Goal: Use online tool/utility: Utilize a website feature to perform a specific function

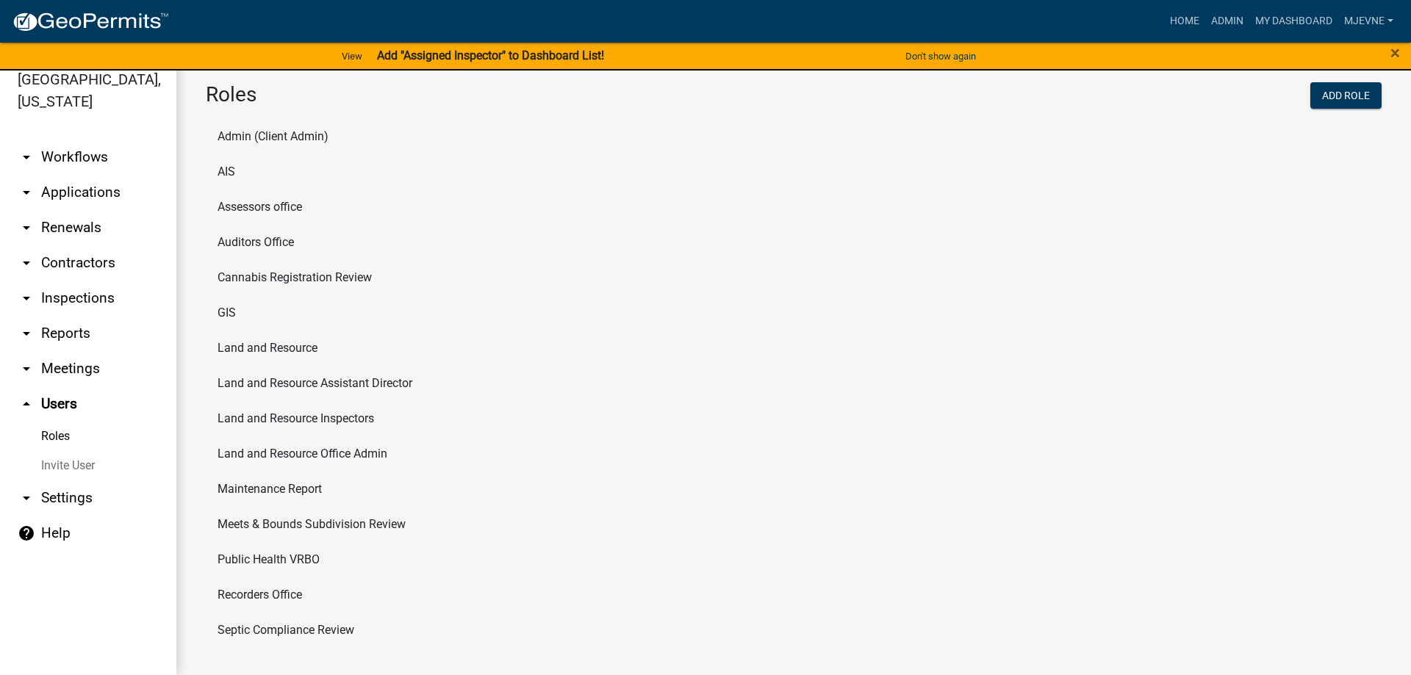
scroll to position [8, 0]
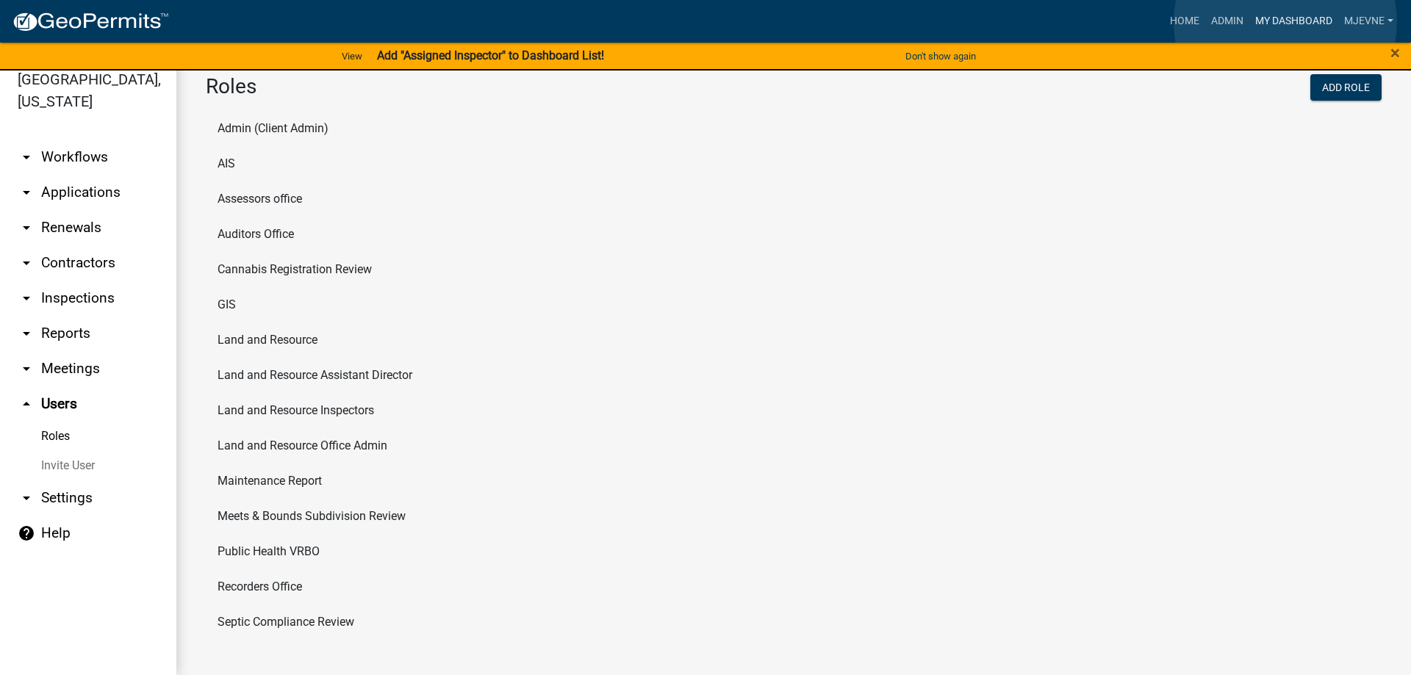
click at [1285, 22] on link "My Dashboard" at bounding box center [1293, 21] width 89 height 28
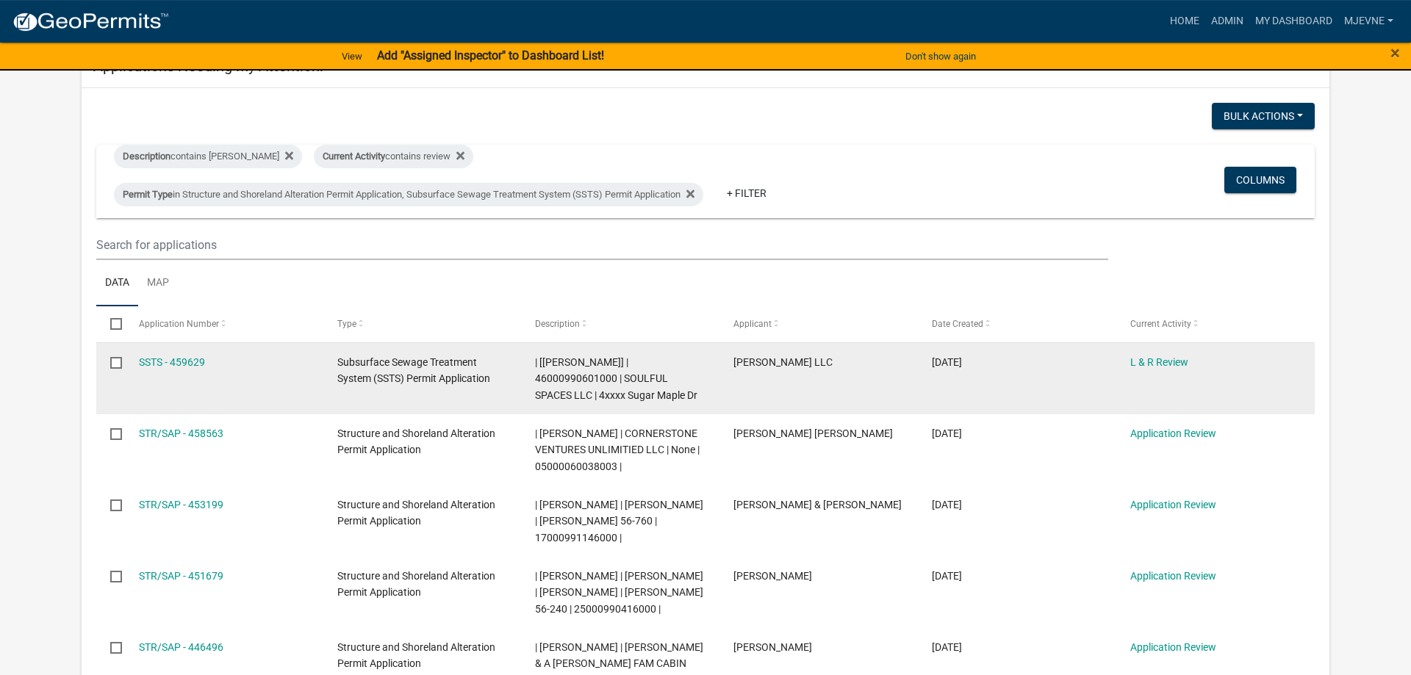
scroll to position [75, 0]
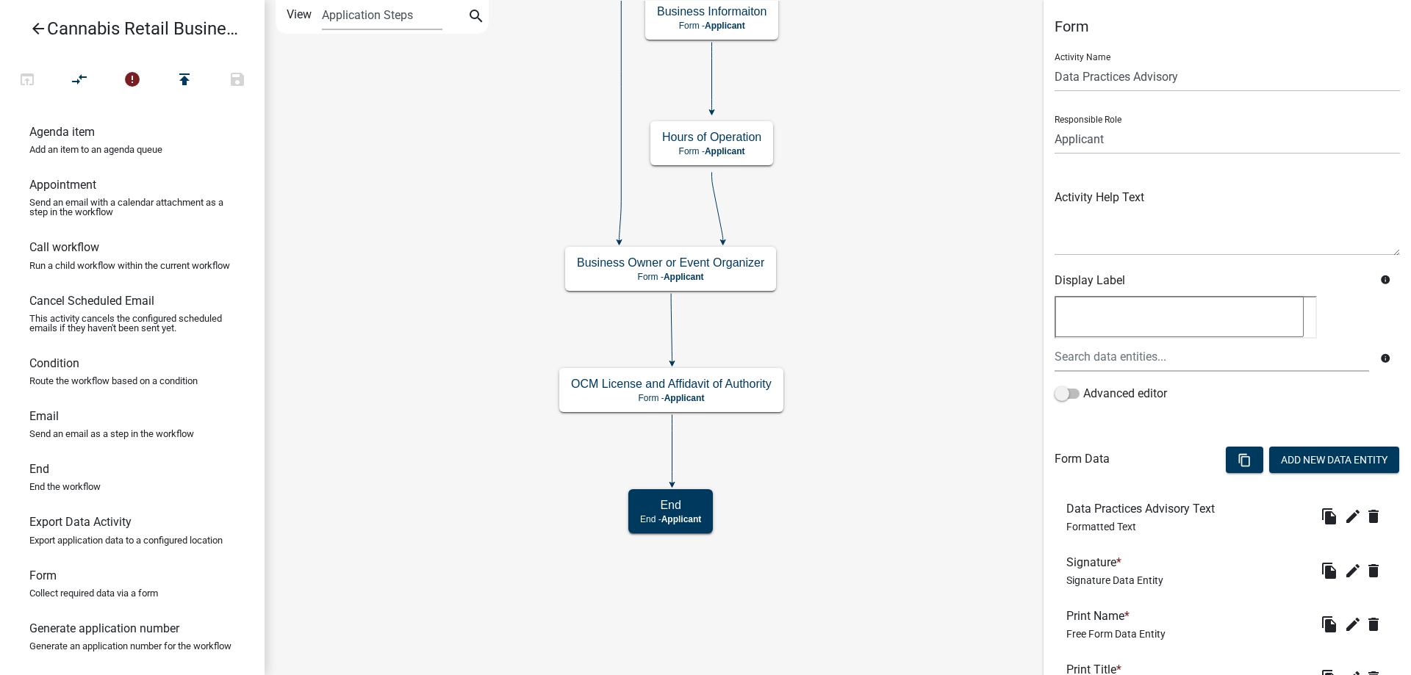
scroll to position [232, 0]
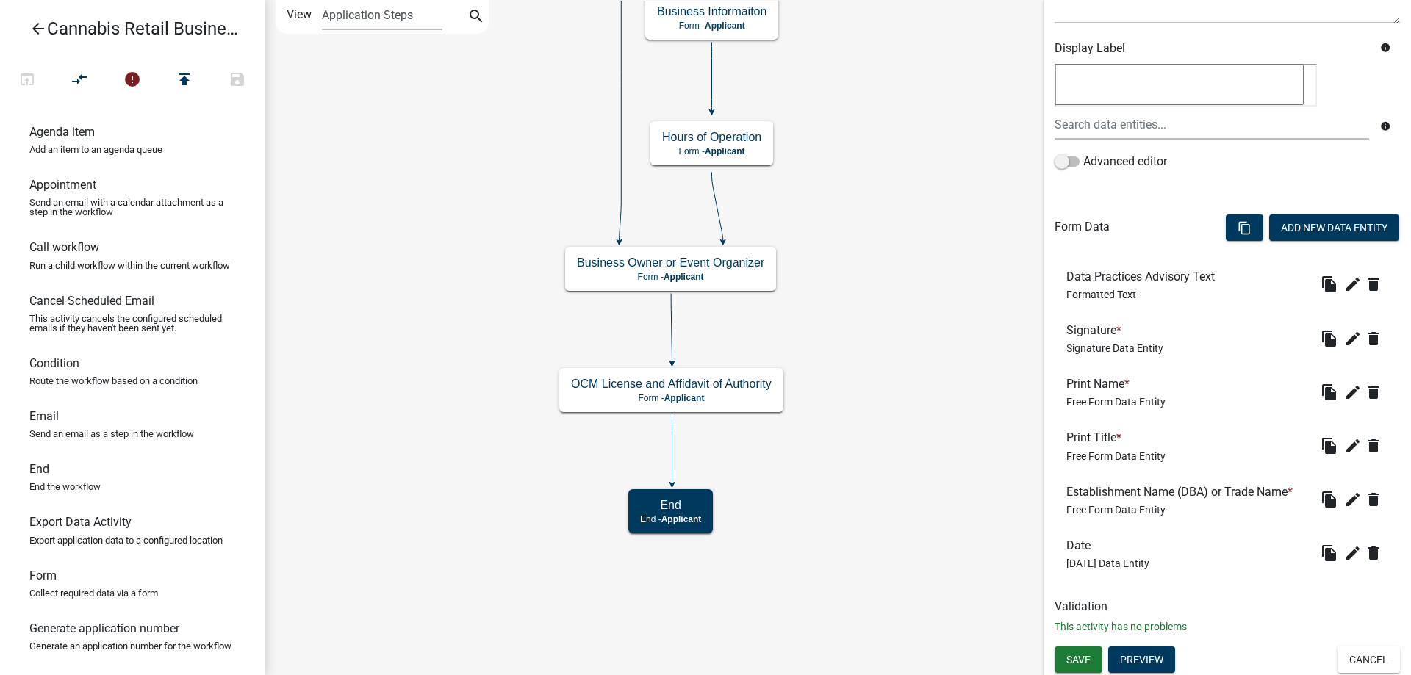
click at [442, 267] on icon "start Start - Applicant Application Introduction Form - Applicant Parcel search…" at bounding box center [837, 338] width 1145 height 674
click at [1080, 658] on span "Save" at bounding box center [1078, 660] width 24 height 12
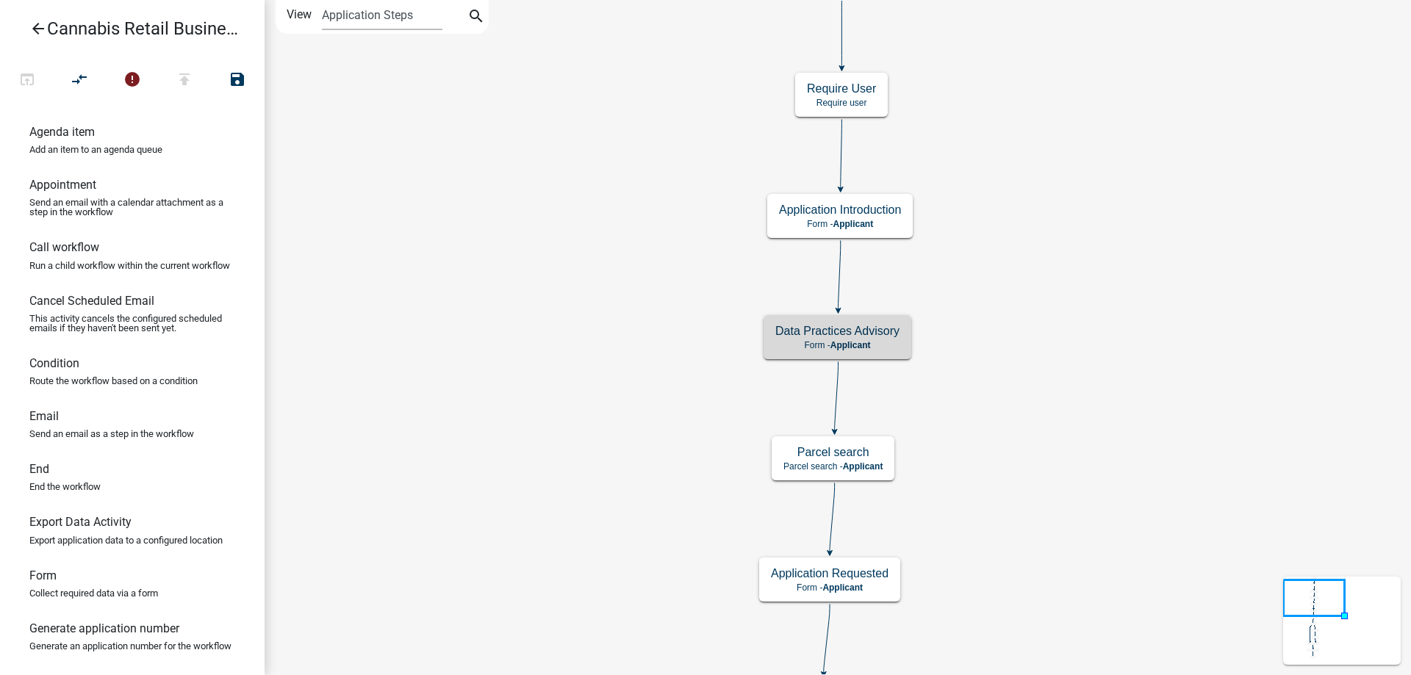
scroll to position [0, 0]
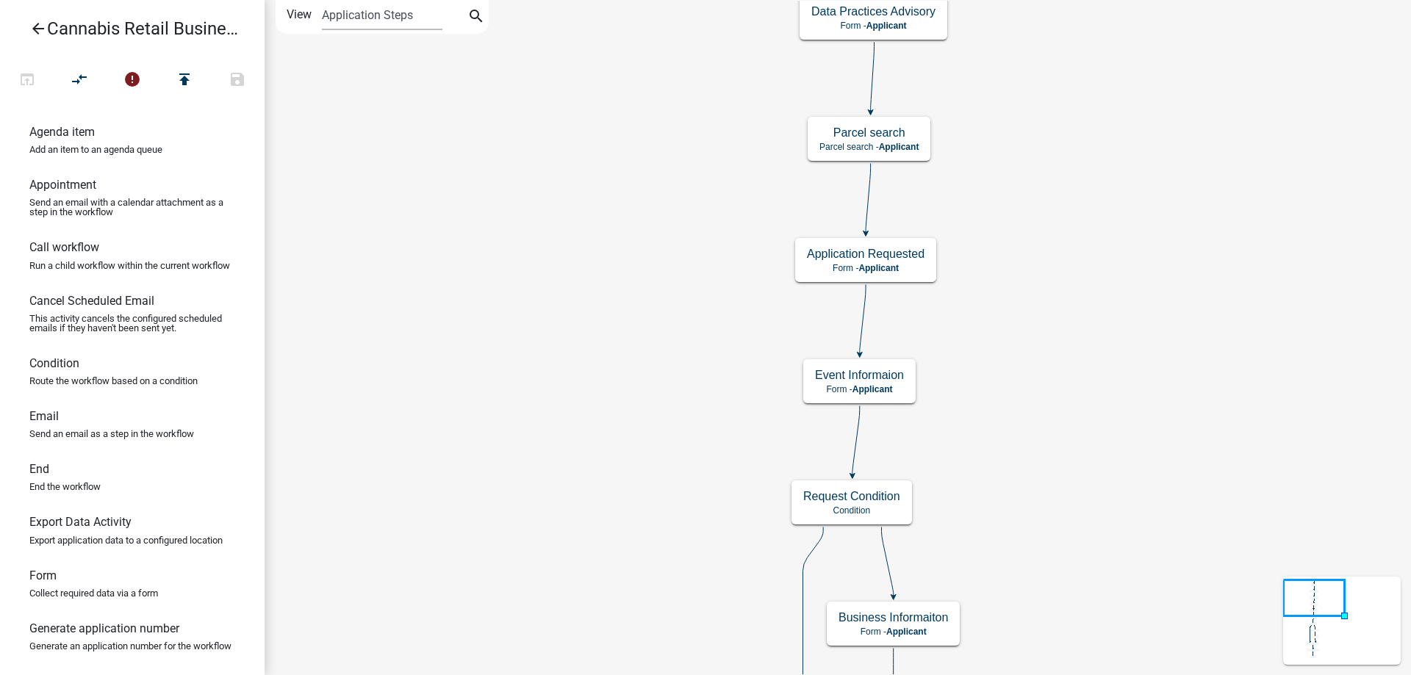
click at [601, 174] on div "start Start - Applicant Application Introduction Form - Applicant Parcel search…" at bounding box center [838, 337] width 1146 height 675
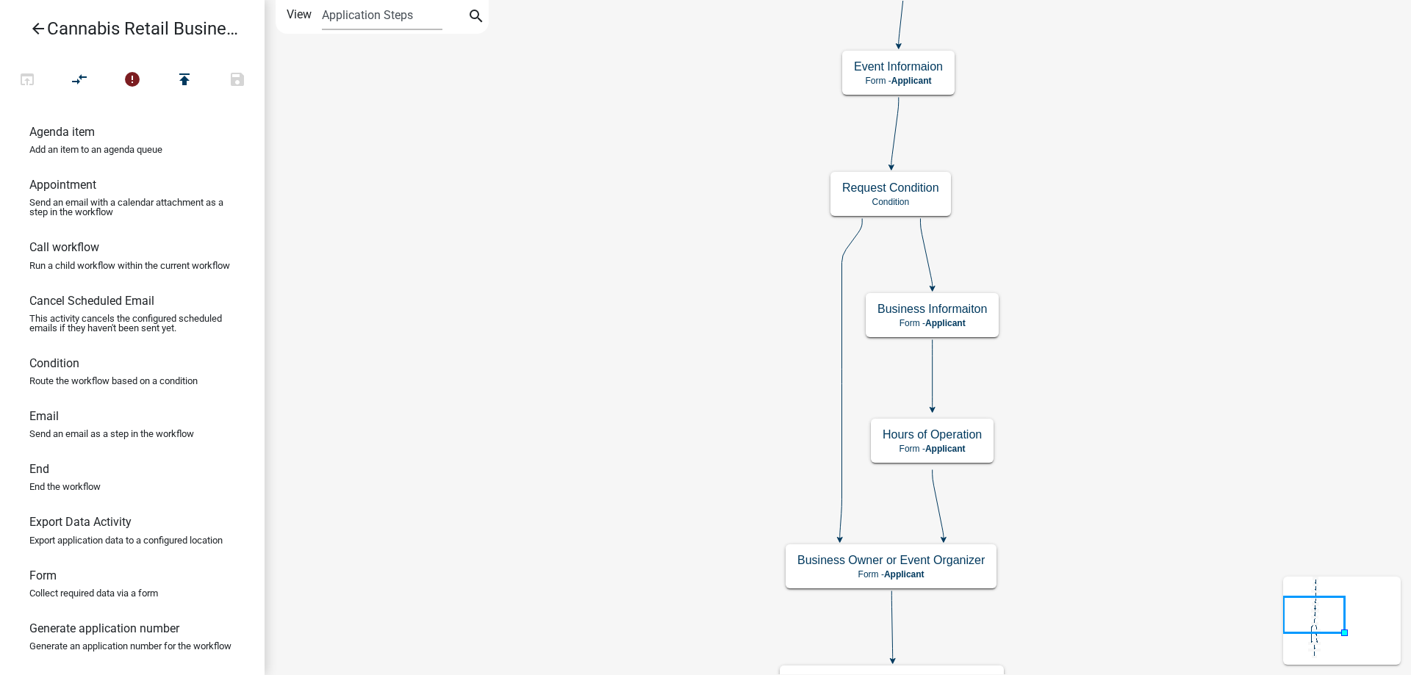
click at [641, 179] on div "start Start - Applicant Application Introduction Form - Applicant Parcel search…" at bounding box center [838, 337] width 1146 height 675
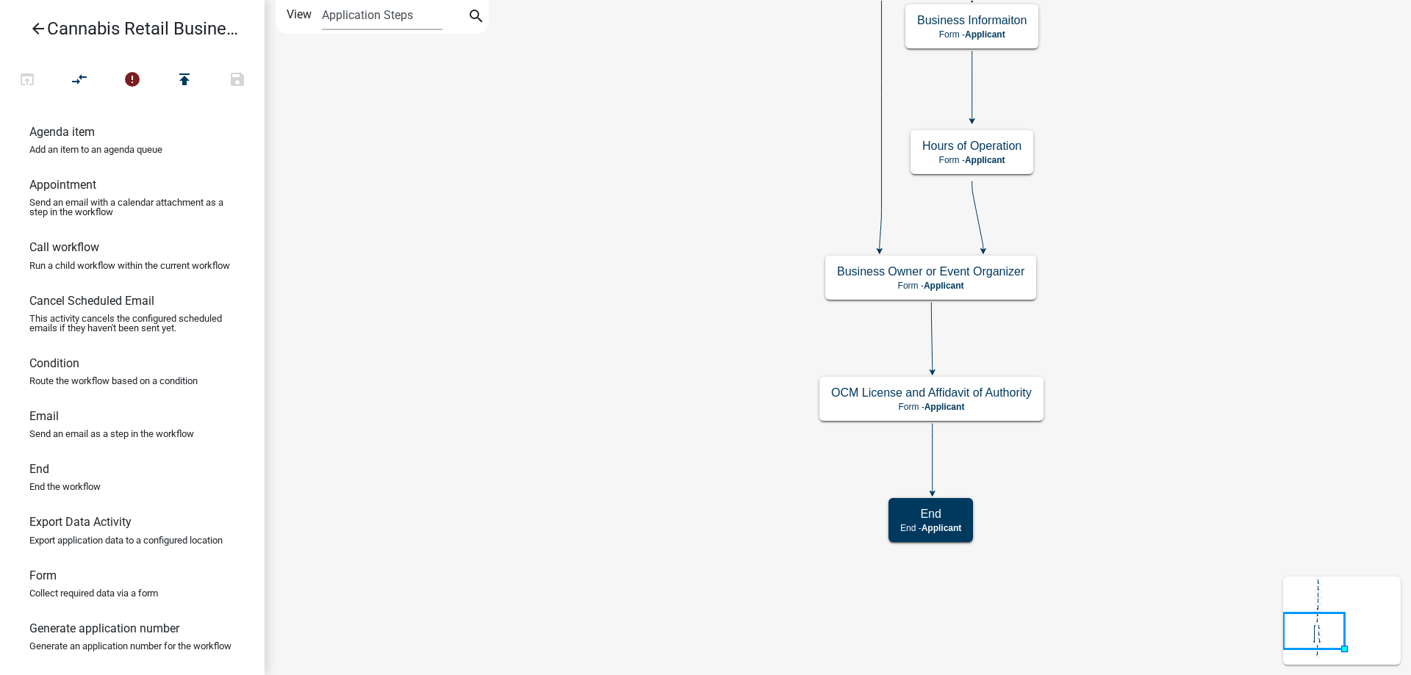
click at [608, 128] on div "start Start - Applicant Application Introduction Form - Applicant Parcel search…" at bounding box center [838, 337] width 1146 height 675
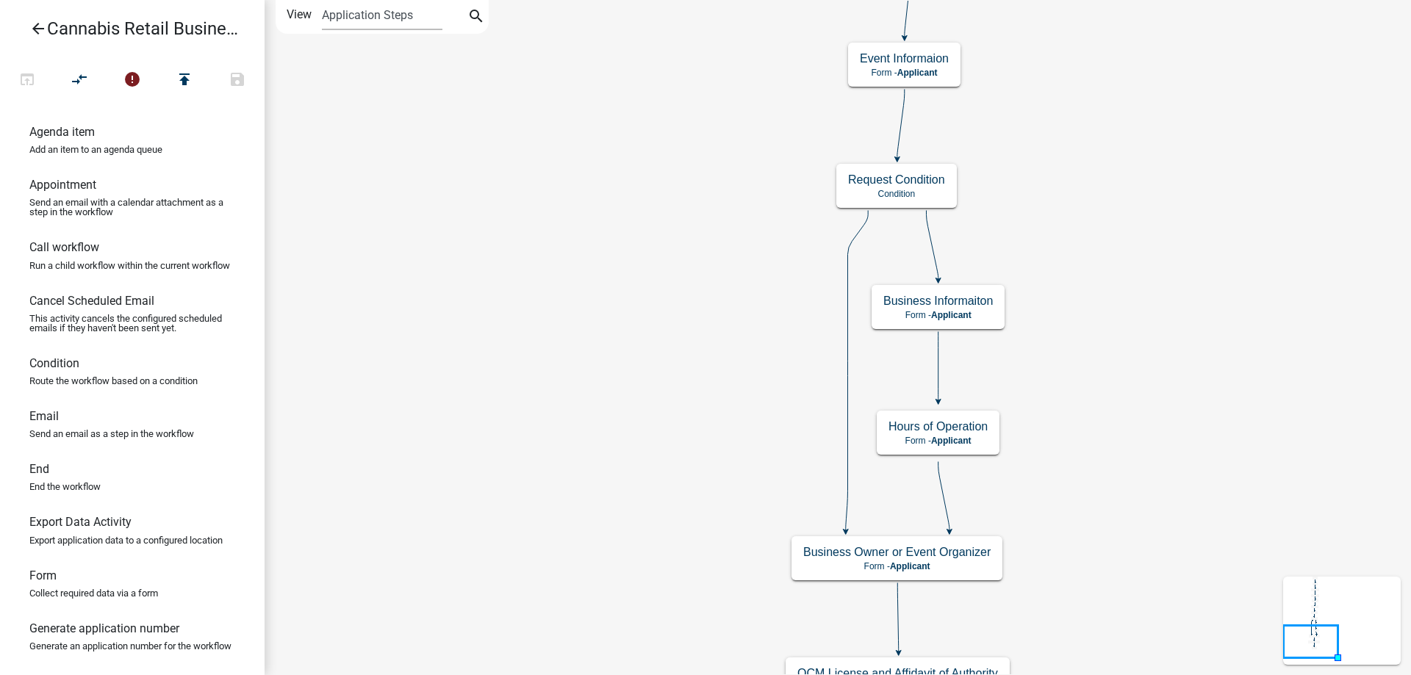
click at [523, 543] on div "start Start - Applicant Application Introduction Form - Applicant Parcel search…" at bounding box center [838, 337] width 1146 height 675
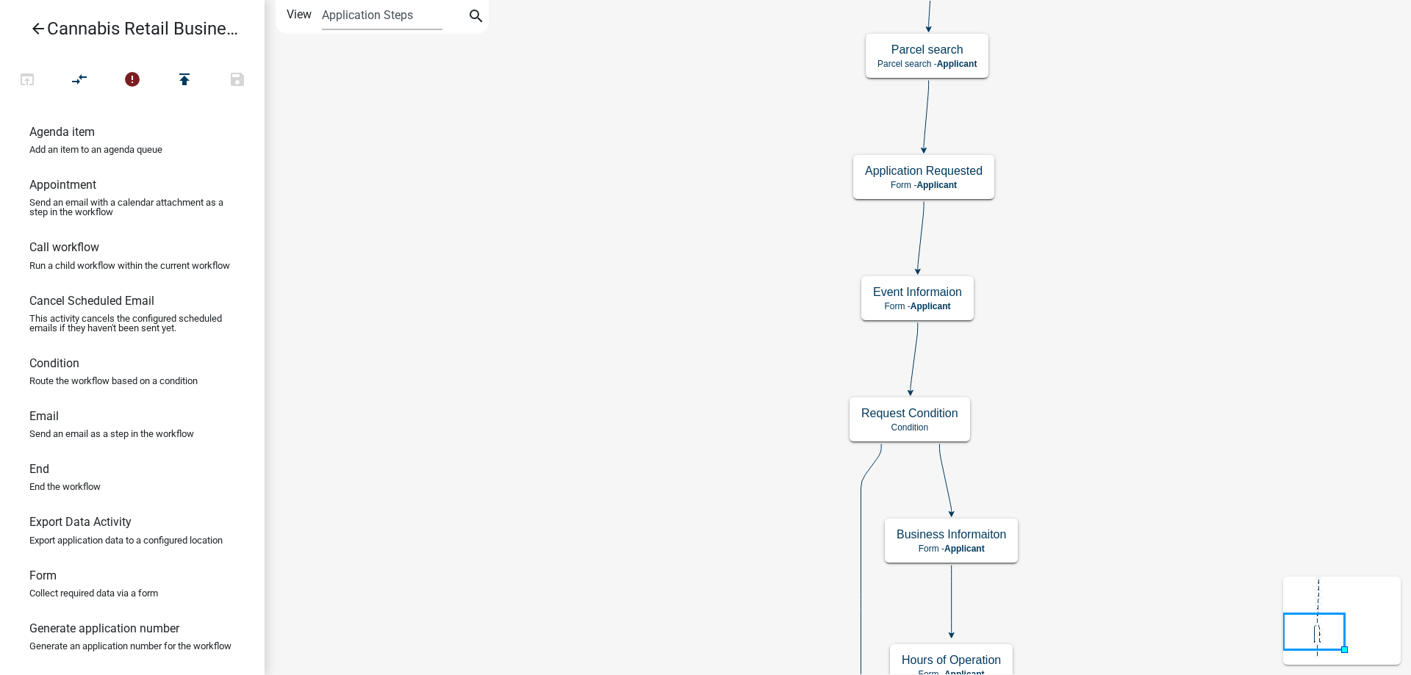
click at [531, 634] on div "start Start - Applicant Application Introduction Form - Applicant Parcel search…" at bounding box center [838, 337] width 1146 height 675
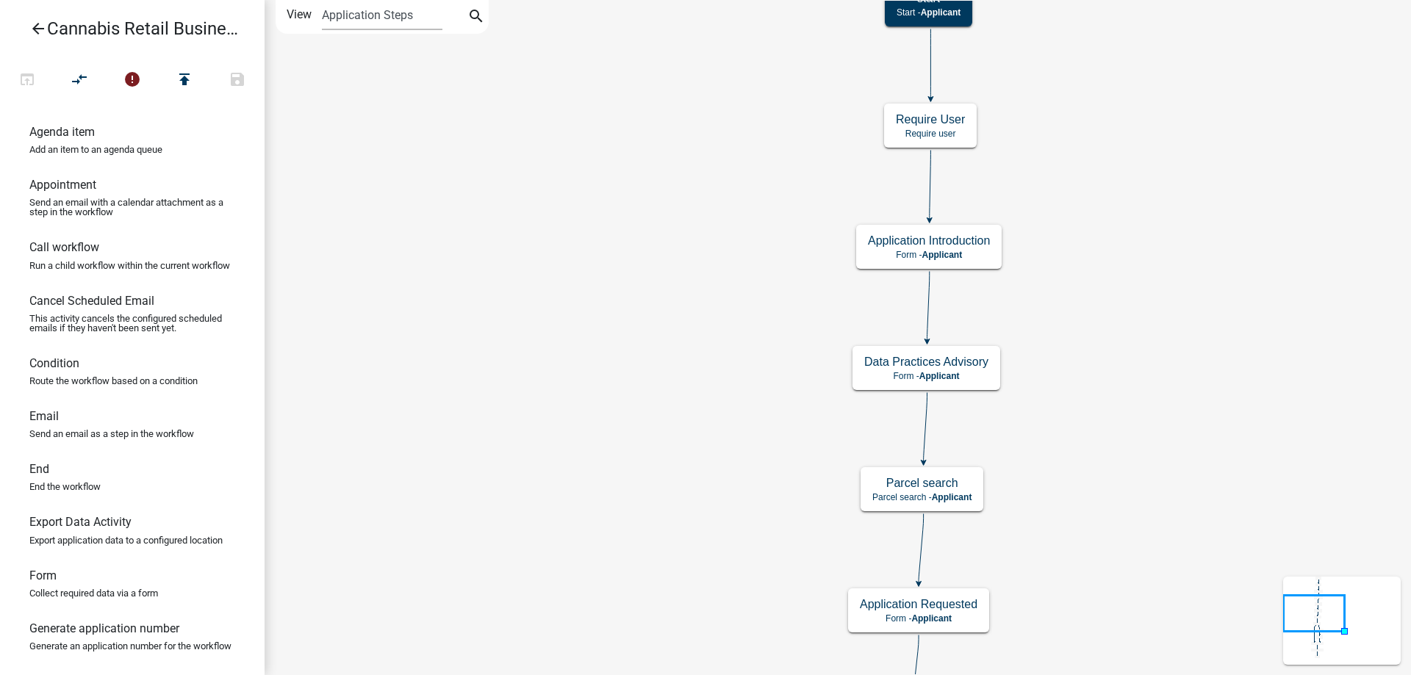
click at [565, 571] on div "start Start - Applicant Application Introduction Form - Applicant Parcel search…" at bounding box center [838, 337] width 1146 height 675
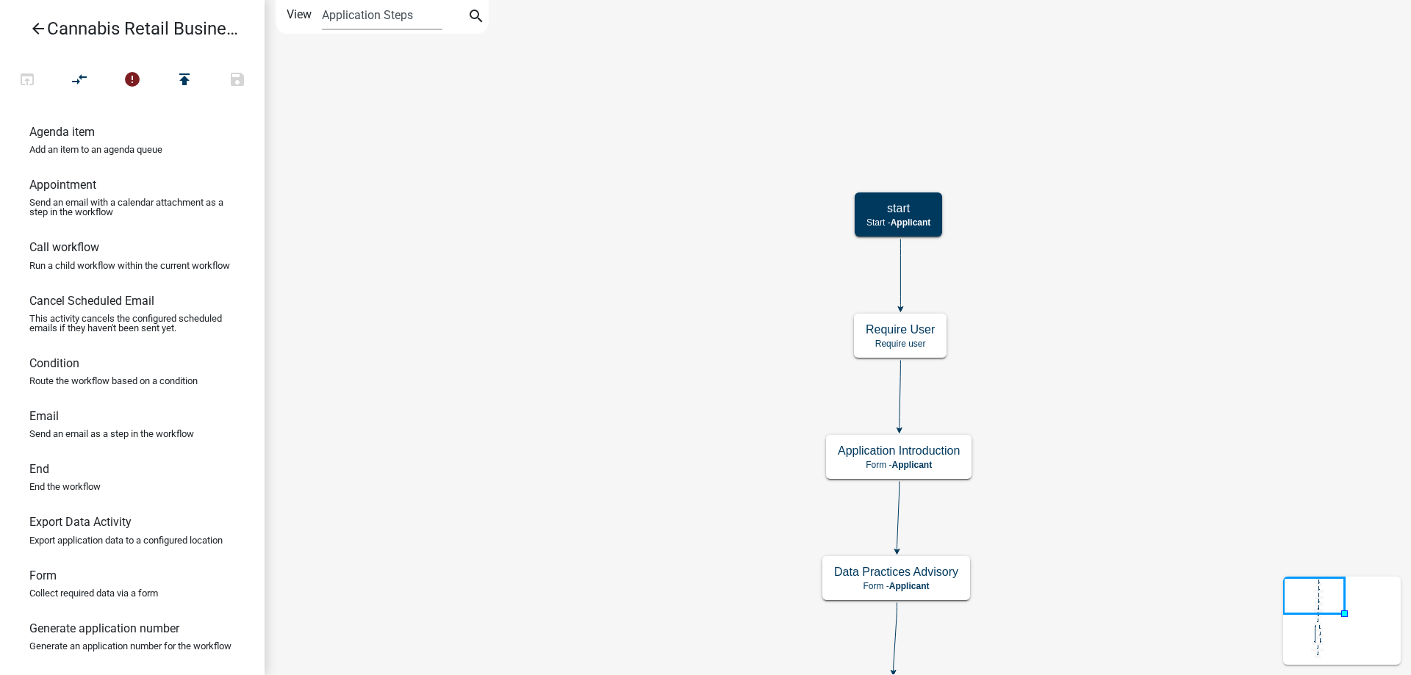
click at [517, 407] on div "start Start - Applicant Application Introduction Form - Applicant Parcel search…" at bounding box center [838, 337] width 1146 height 675
click at [37, 25] on icon "arrow_back" at bounding box center [38, 30] width 18 height 21
